Goal: Task Accomplishment & Management: Manage account settings

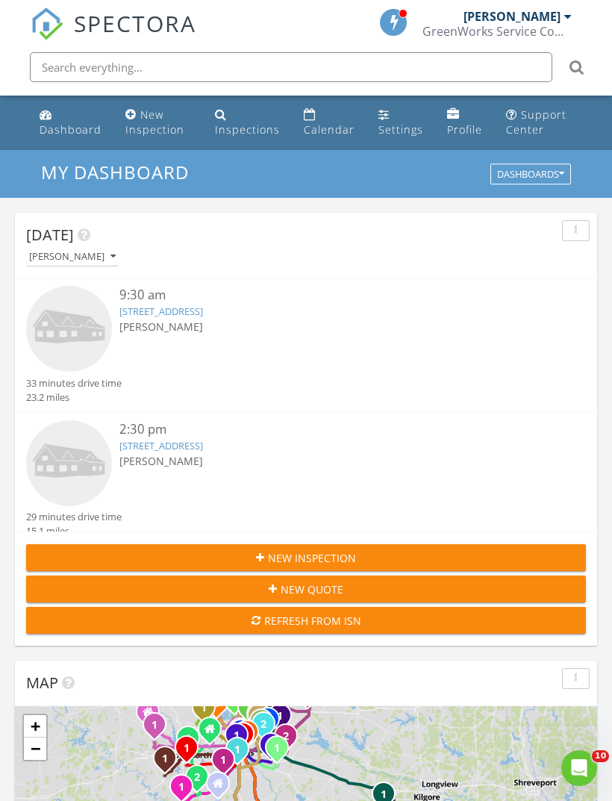
click at [203, 439] on link "2128 Oudry Dr, Little Elm, TX 75068" at bounding box center [161, 445] width 84 height 13
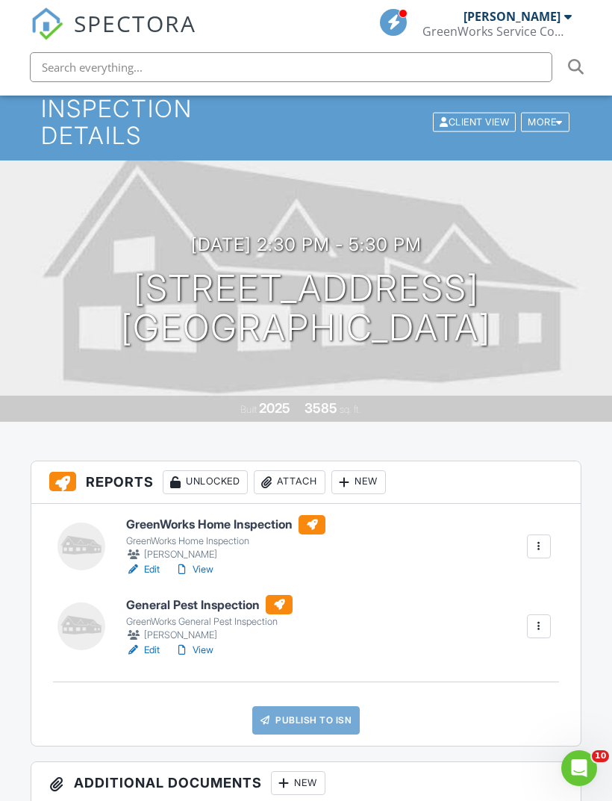
scroll to position [66, 0]
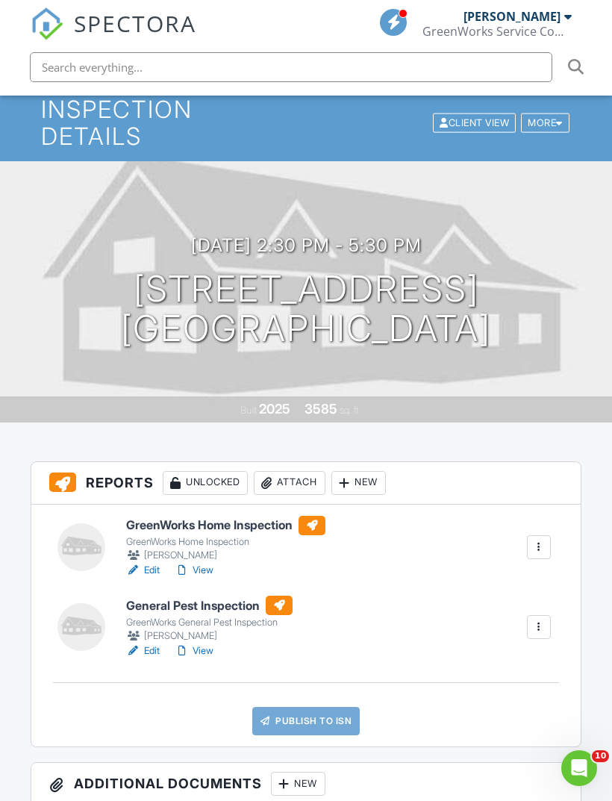
click at [60, 66] on input "text" at bounding box center [291, 67] width 523 height 30
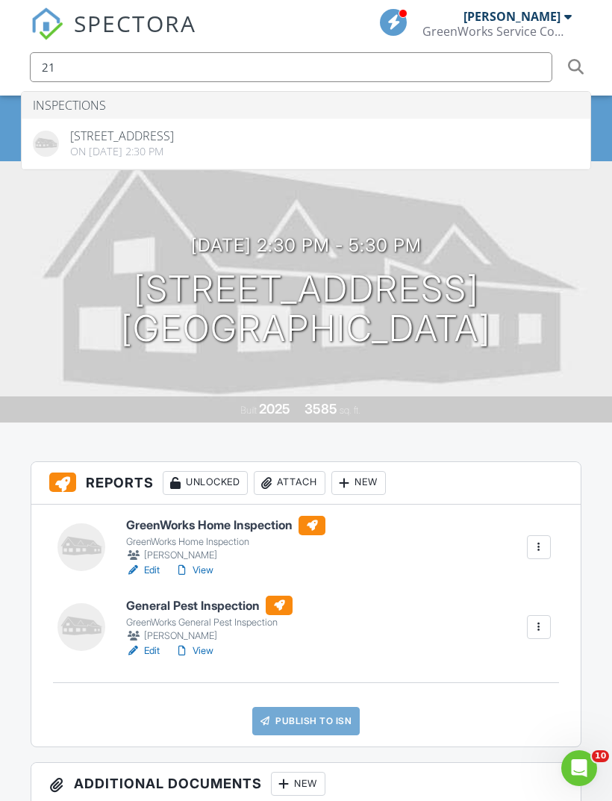
type input "2"
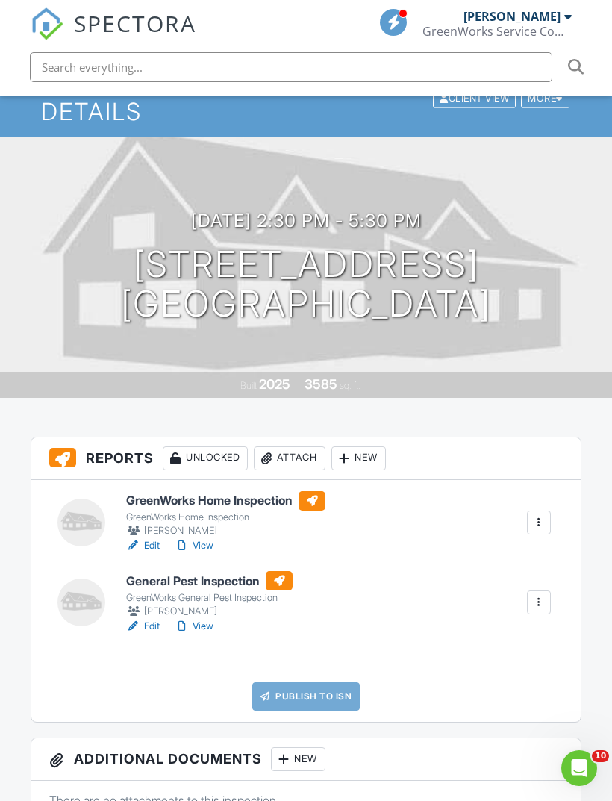
scroll to position [0, 0]
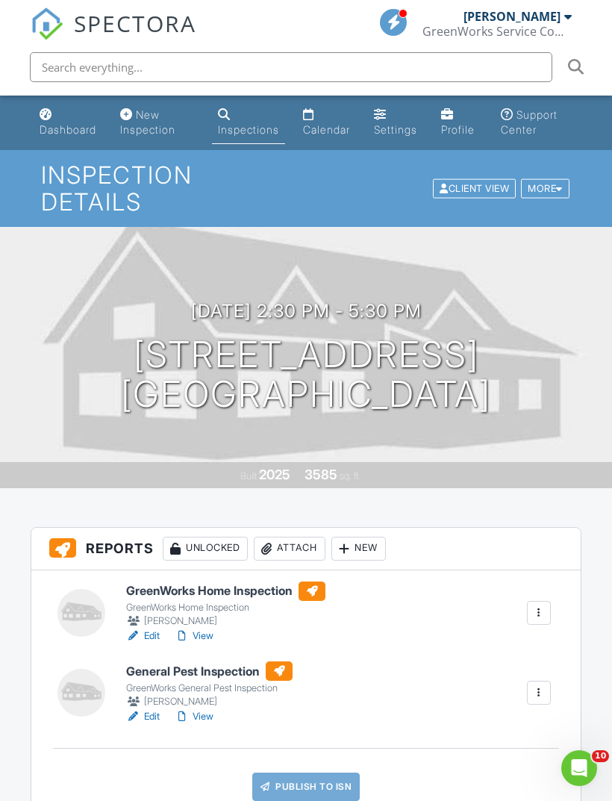
click at [60, 132] on div "Dashboard" at bounding box center [68, 129] width 57 height 13
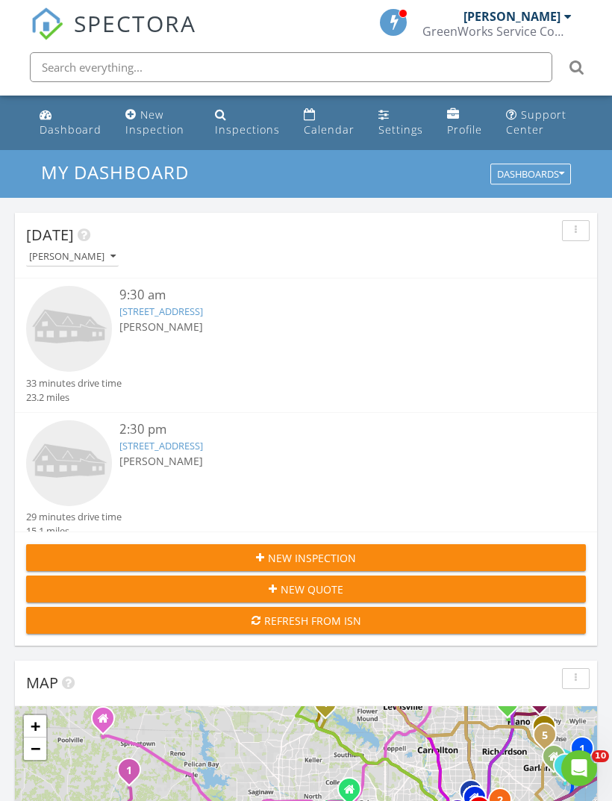
click at [203, 311] on link "5500 Big River Dr, The Colony, TX 75056" at bounding box center [161, 311] width 84 height 13
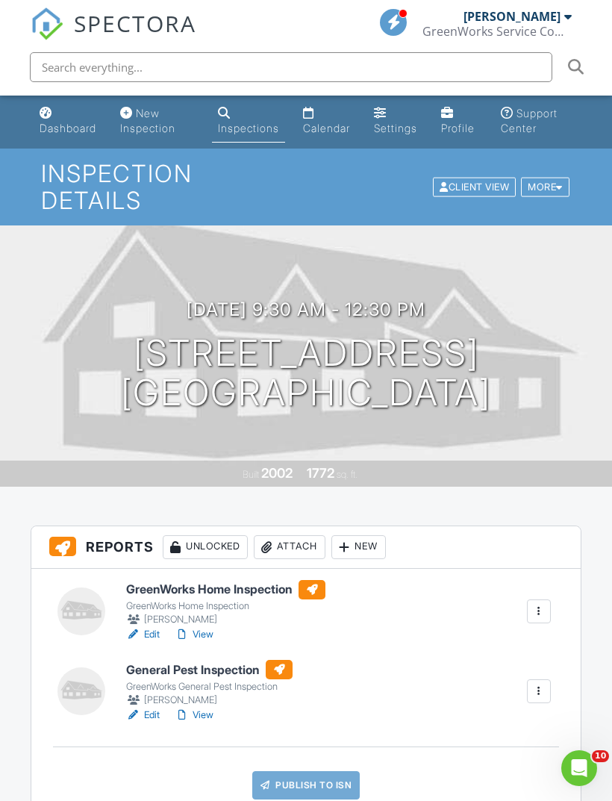
scroll to position [41, 0]
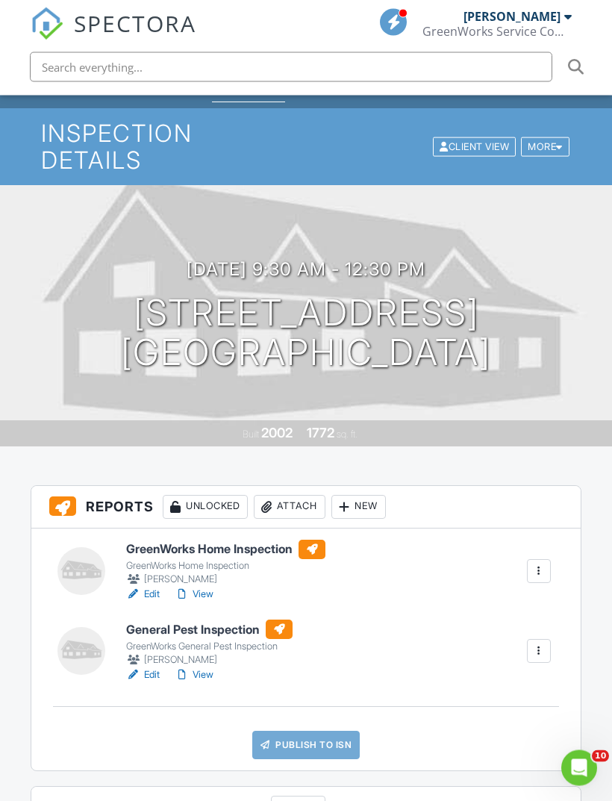
click at [365, 509] on div "New" at bounding box center [358, 508] width 55 height 24
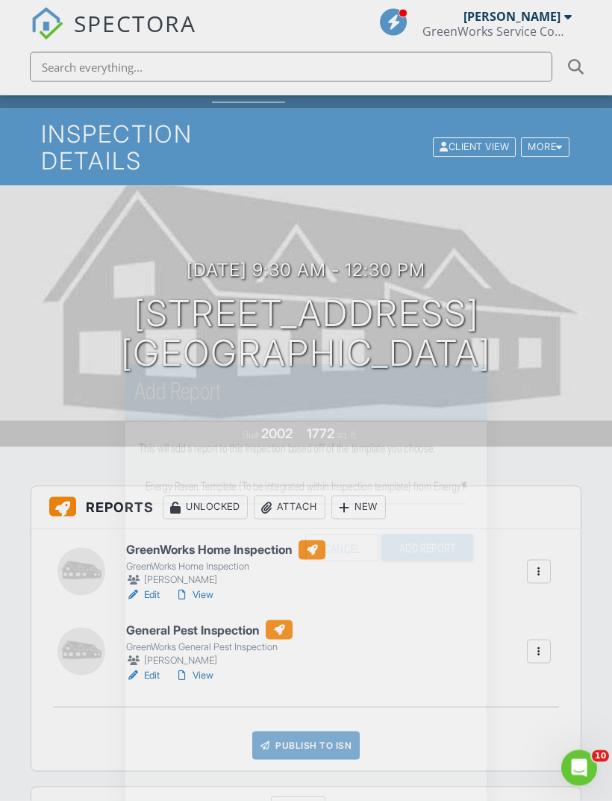
scroll to position [42, 0]
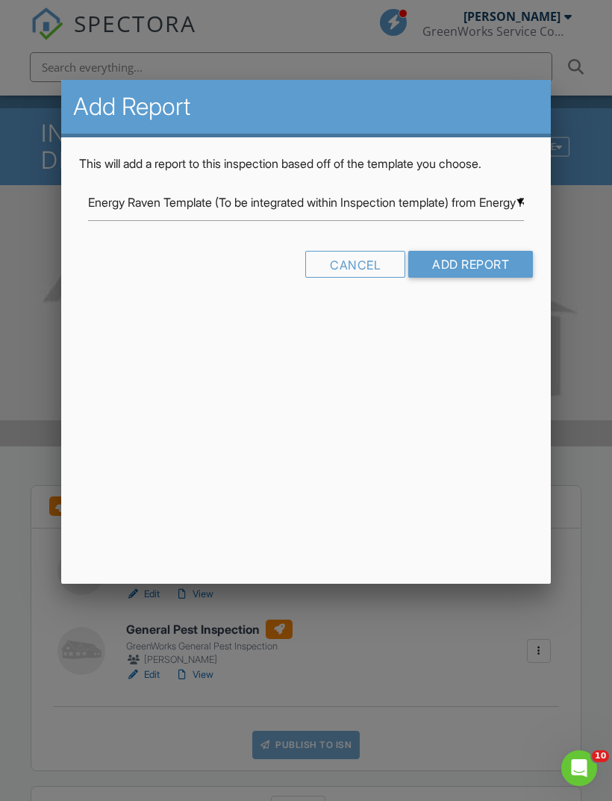
click at [499, 266] on input "Add Report" at bounding box center [470, 264] width 125 height 27
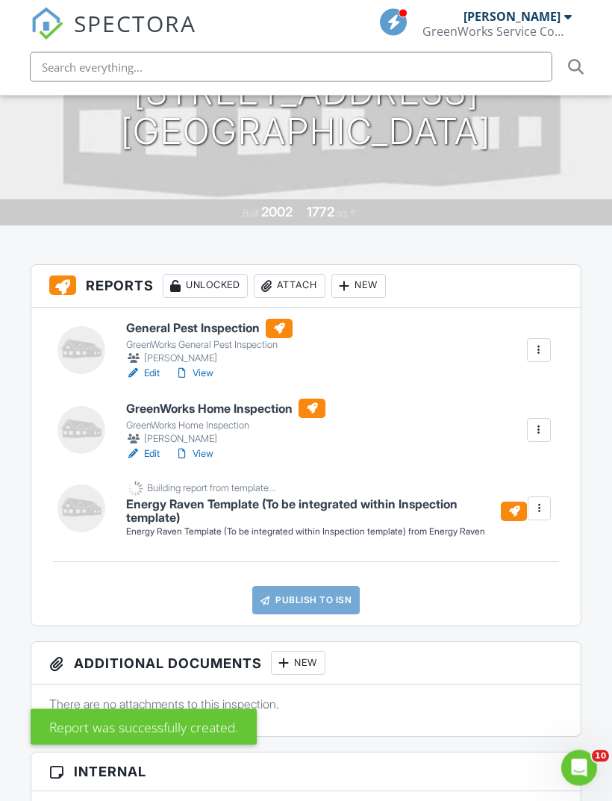
click at [543, 511] on div at bounding box center [539, 509] width 15 height 15
click at [516, 552] on div "Delete" at bounding box center [529, 544] width 31 height 16
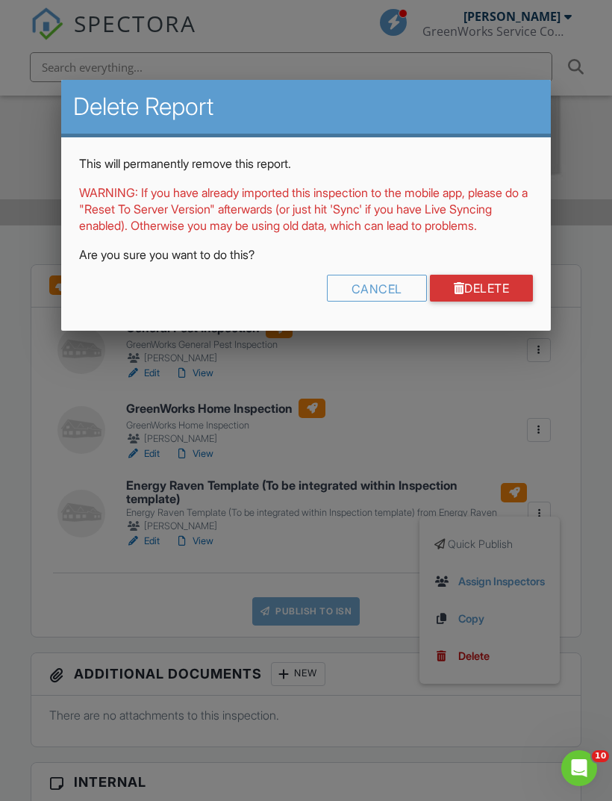
click at [506, 302] on link "Delete" at bounding box center [482, 288] width 104 height 27
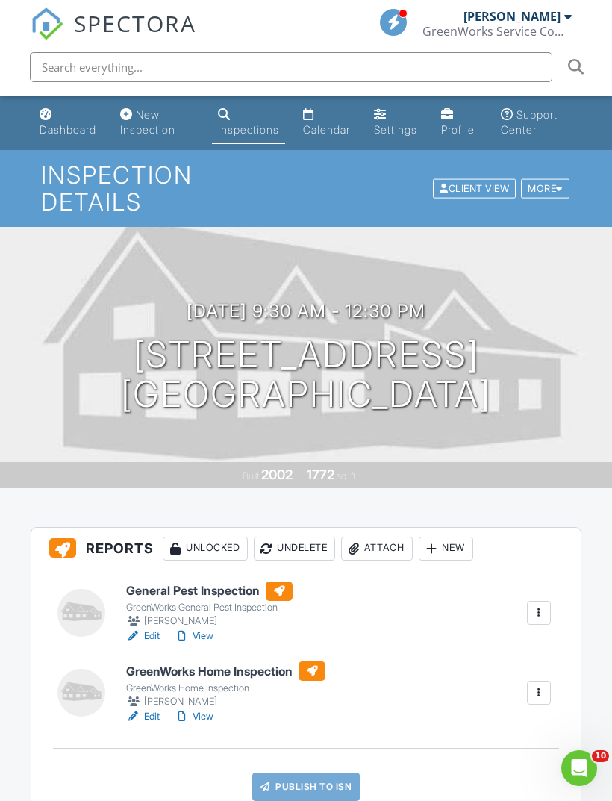
click at [447, 540] on div "New" at bounding box center [446, 549] width 55 height 24
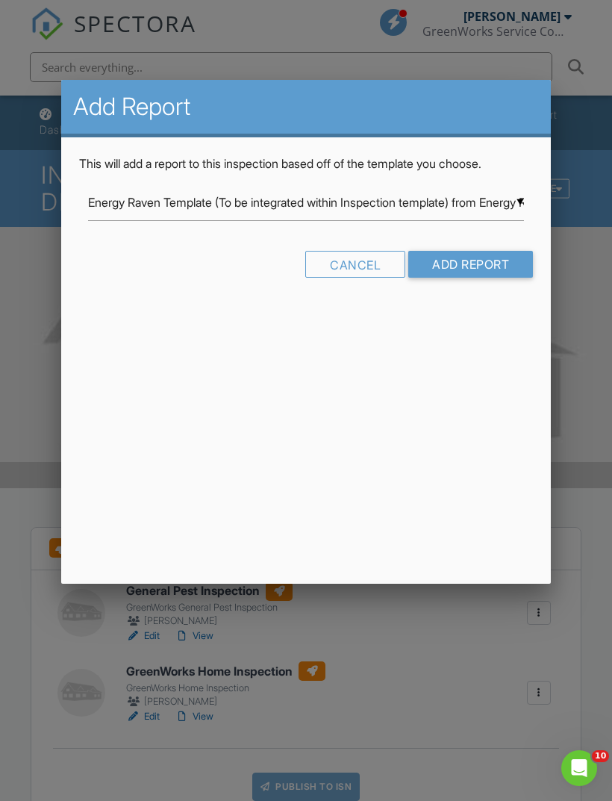
click at [511, 195] on input "Energy Raven Template (To be integrated within Inspection template) from Energy…" at bounding box center [306, 202] width 436 height 37
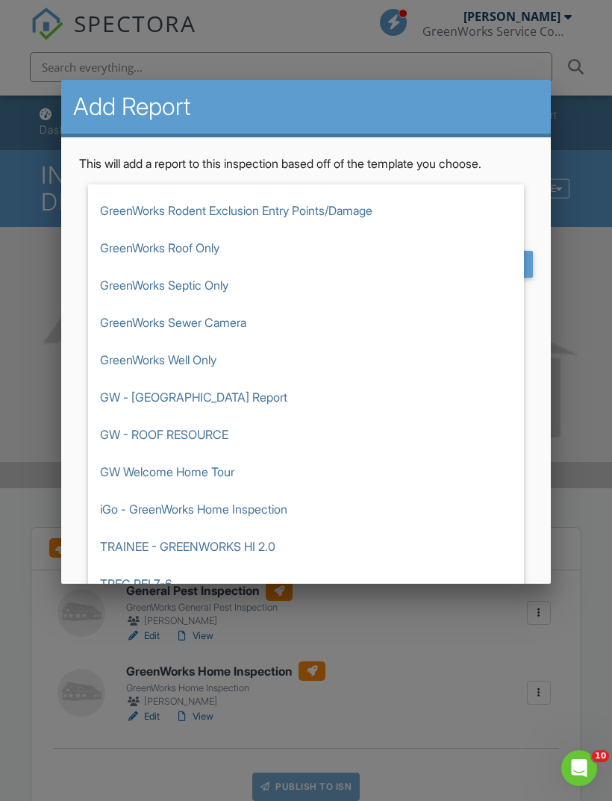
scroll to position [2569, 0]
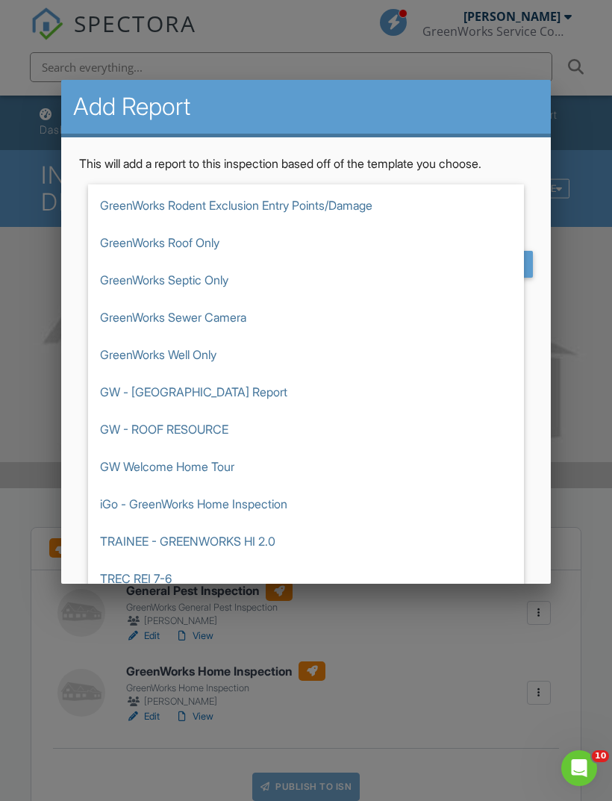
click at [200, 325] on span "GreenWorks Sewer Camera" at bounding box center [306, 317] width 436 height 37
type input "GreenWorks Sewer Camera"
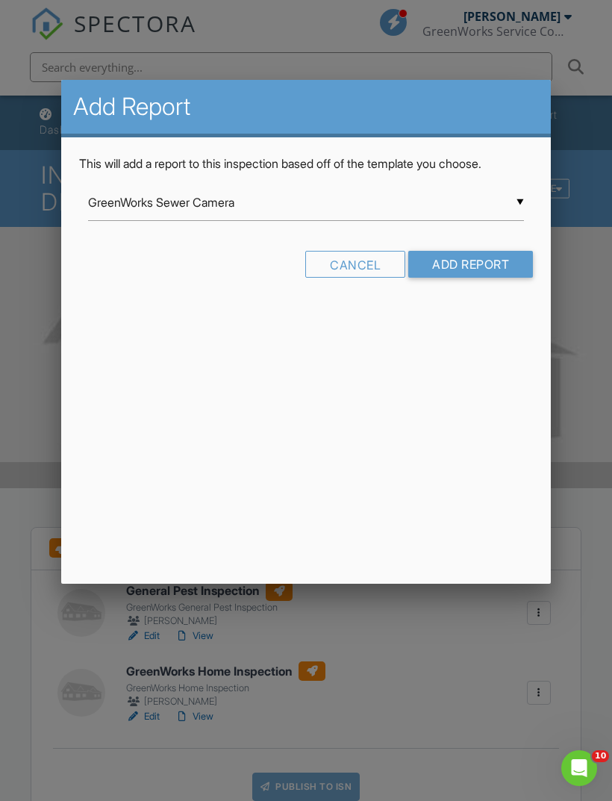
click at [502, 262] on input "Add Report" at bounding box center [470, 264] width 125 height 27
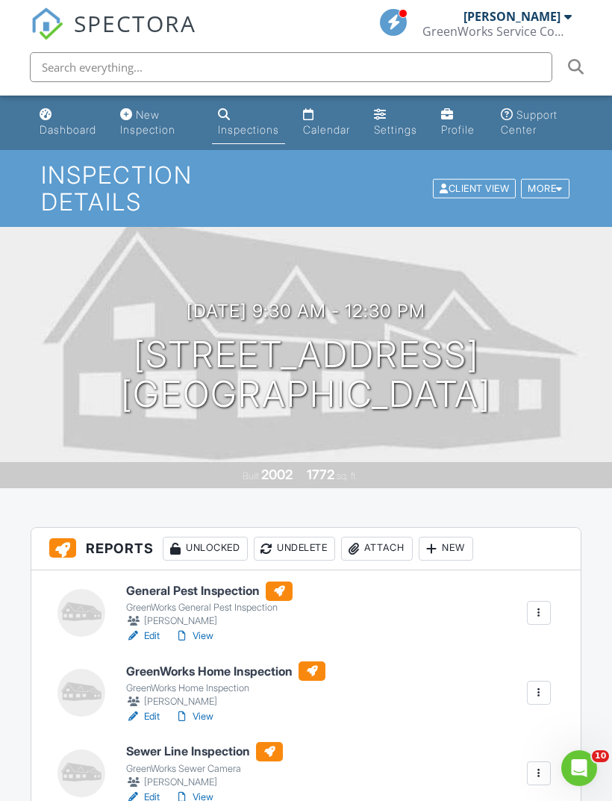
click at [46, 128] on div "Dashboard" at bounding box center [68, 129] width 57 height 13
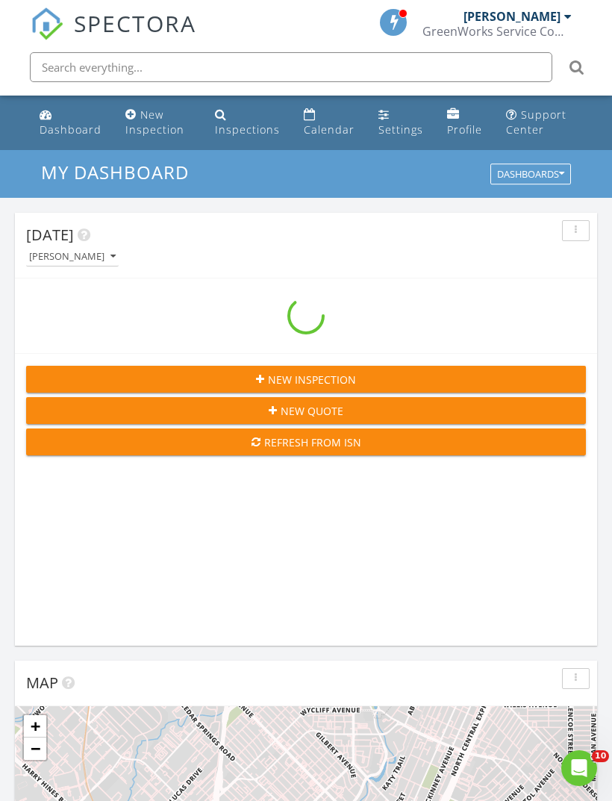
scroll to position [2554, 613]
